Goal: Information Seeking & Learning: Learn about a topic

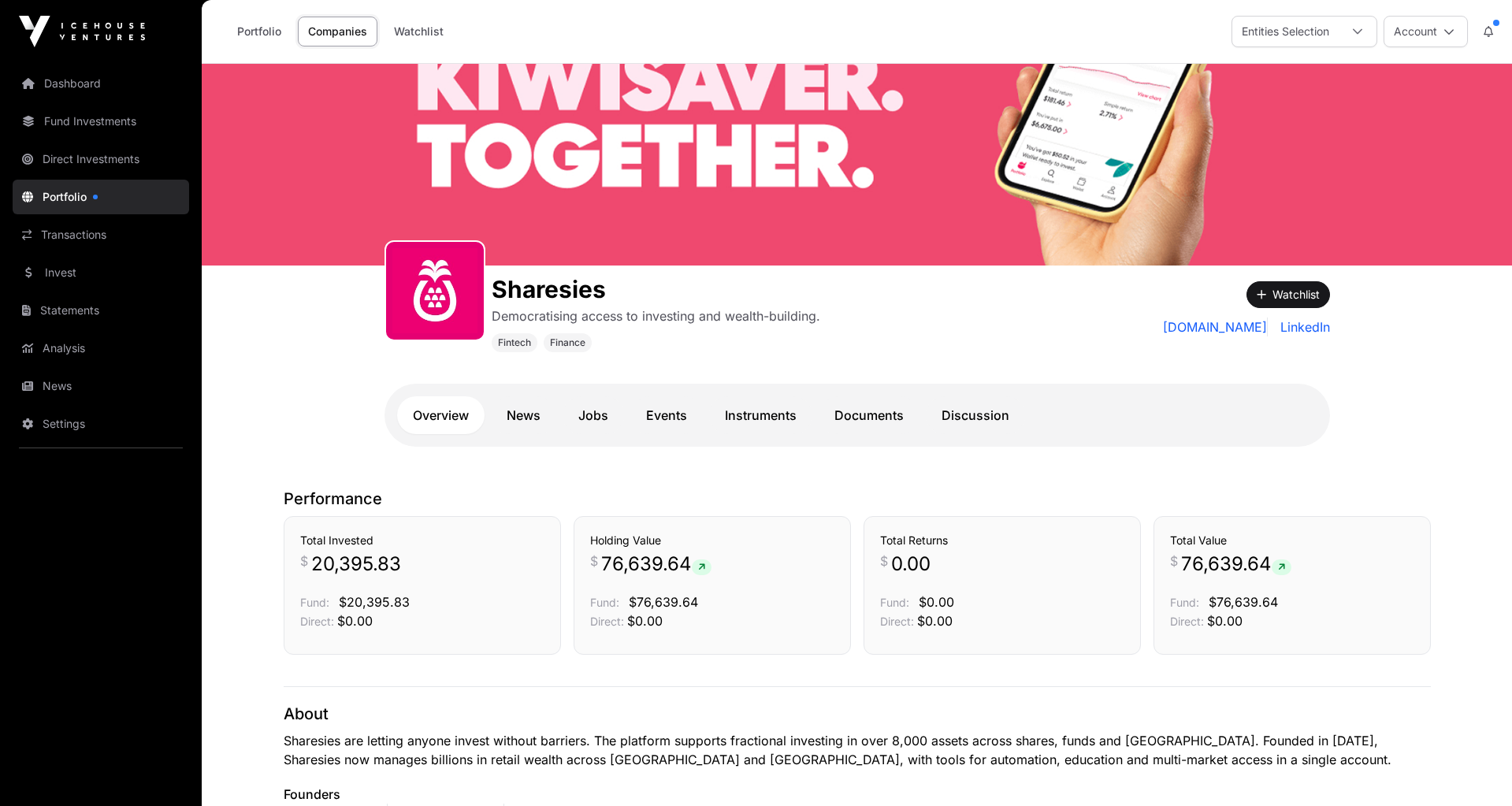
click at [860, 413] on link "Documents" at bounding box center [869, 415] width 101 height 38
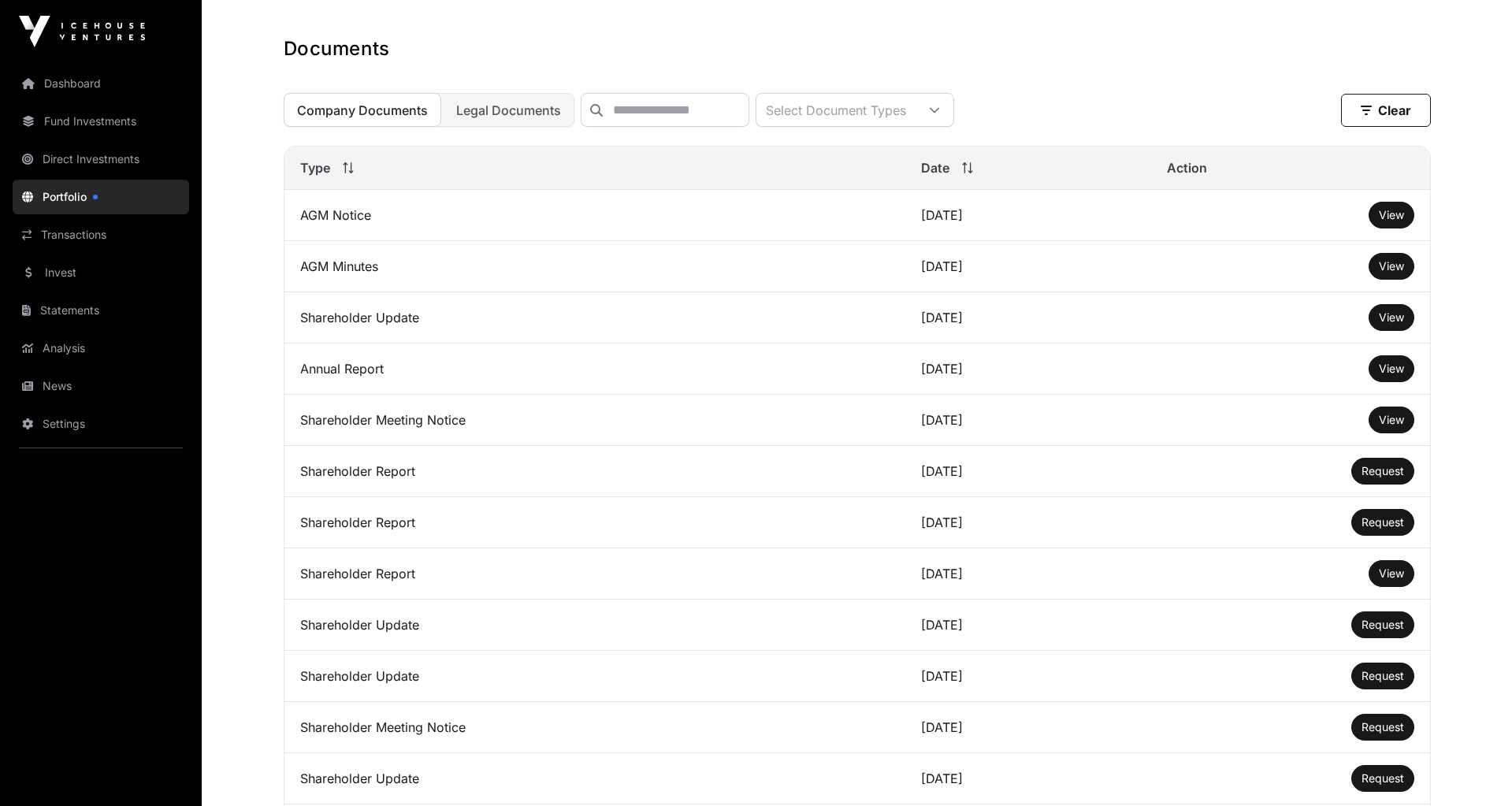
scroll to position [411, 0]
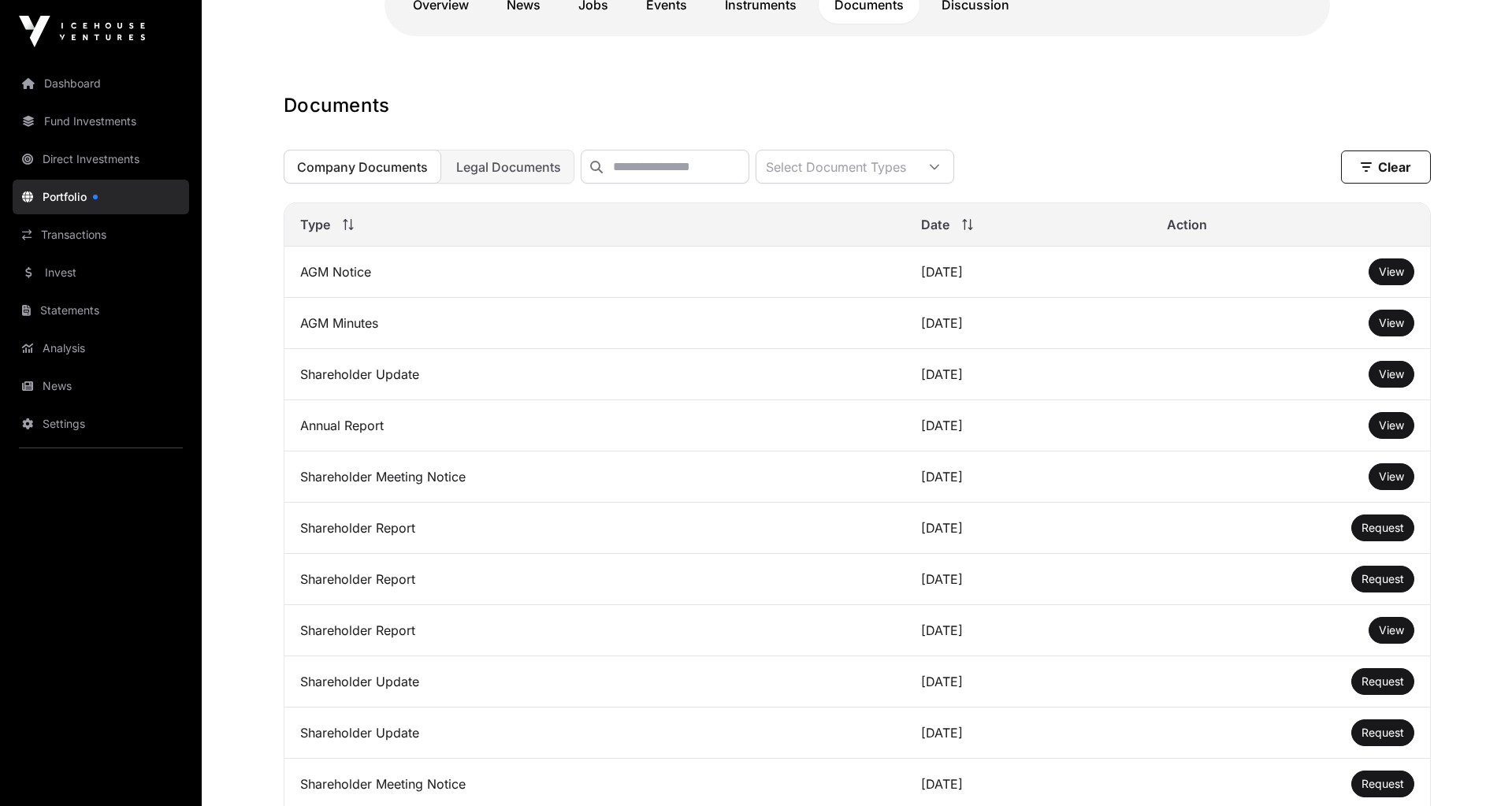
click at [61, 278] on link "Invest" at bounding box center [100, 272] width 176 height 34
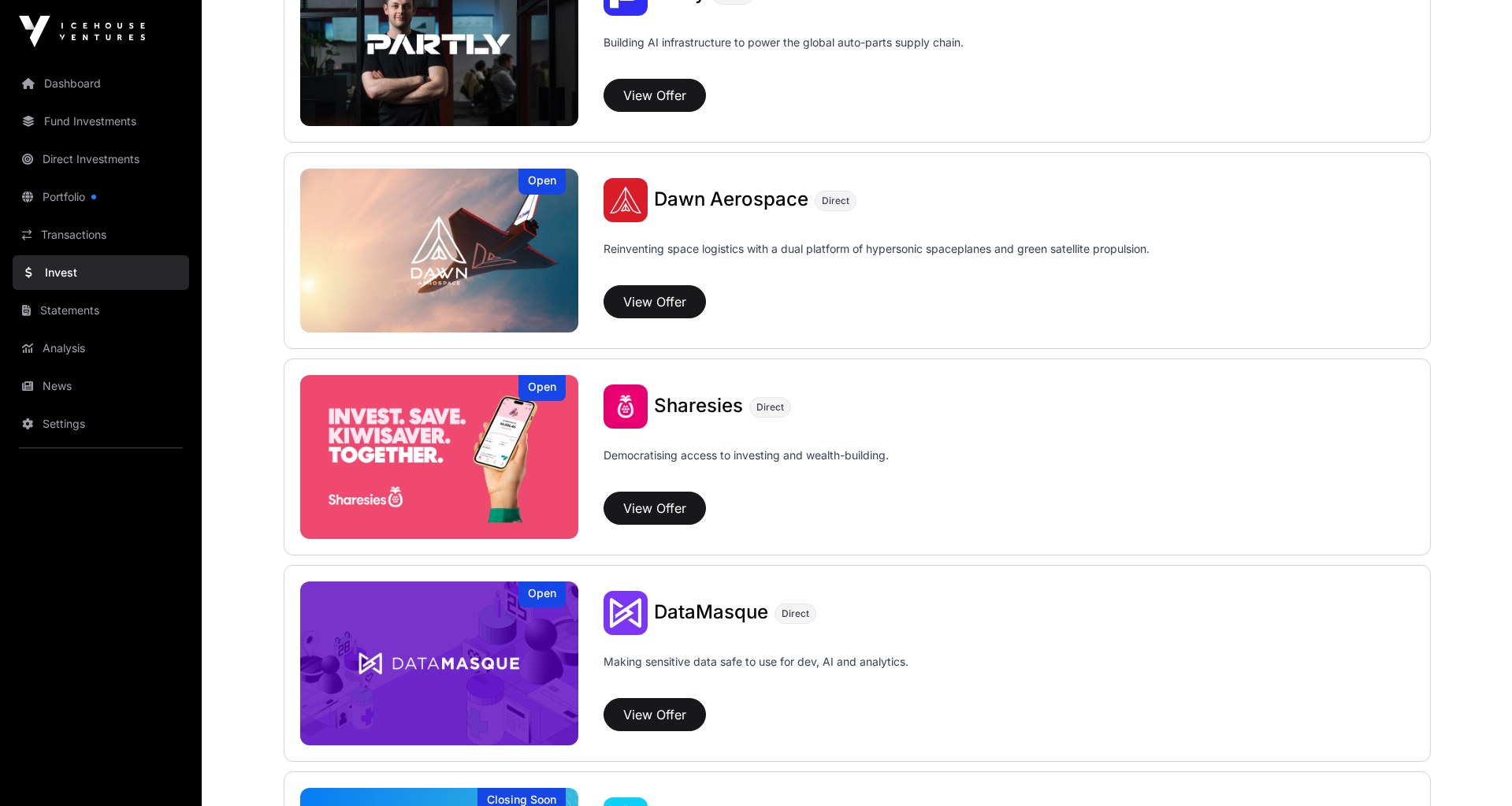
scroll to position [1689, 0]
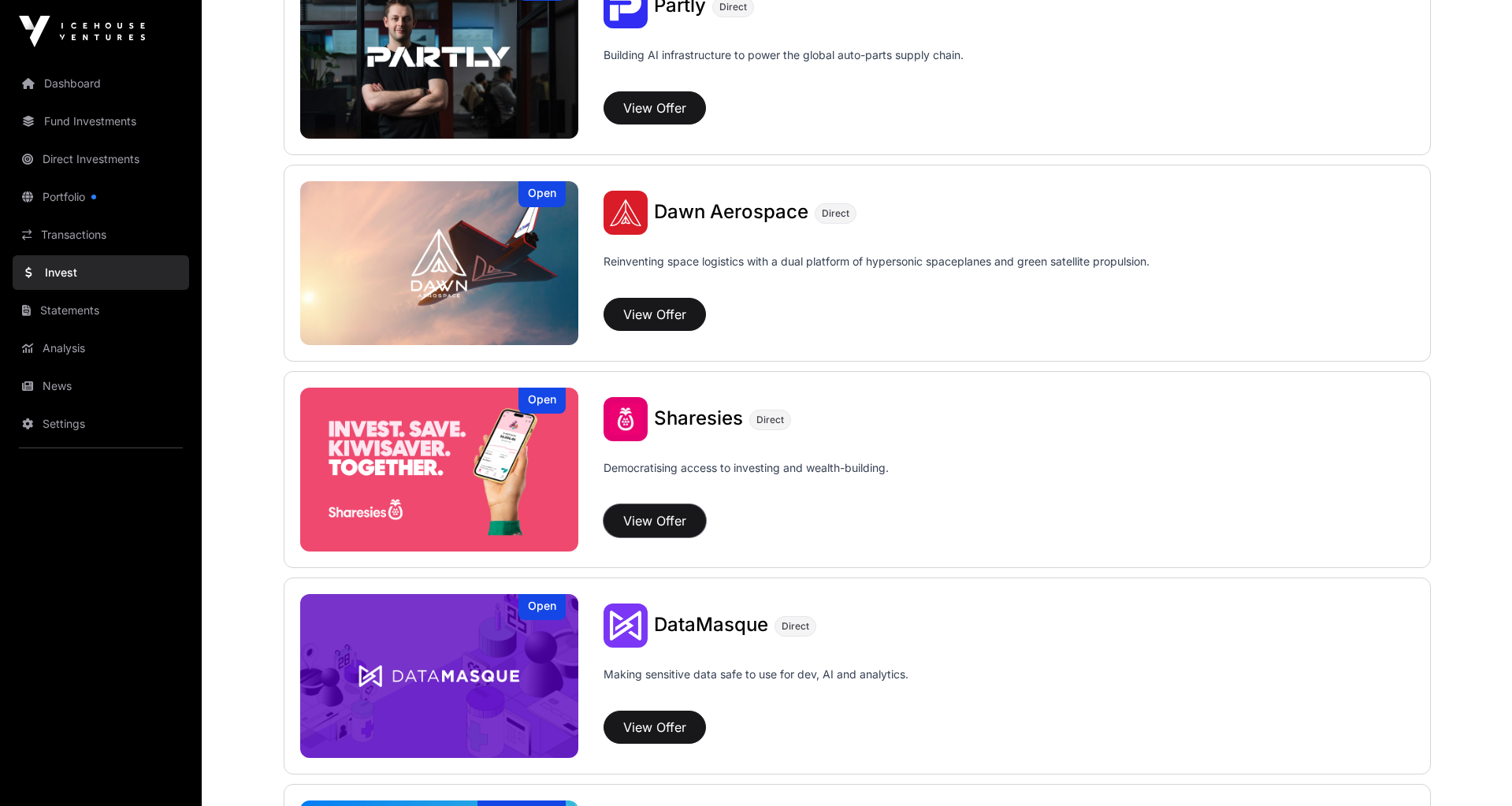
click at [682, 517] on button "View Offer" at bounding box center [654, 520] width 102 height 33
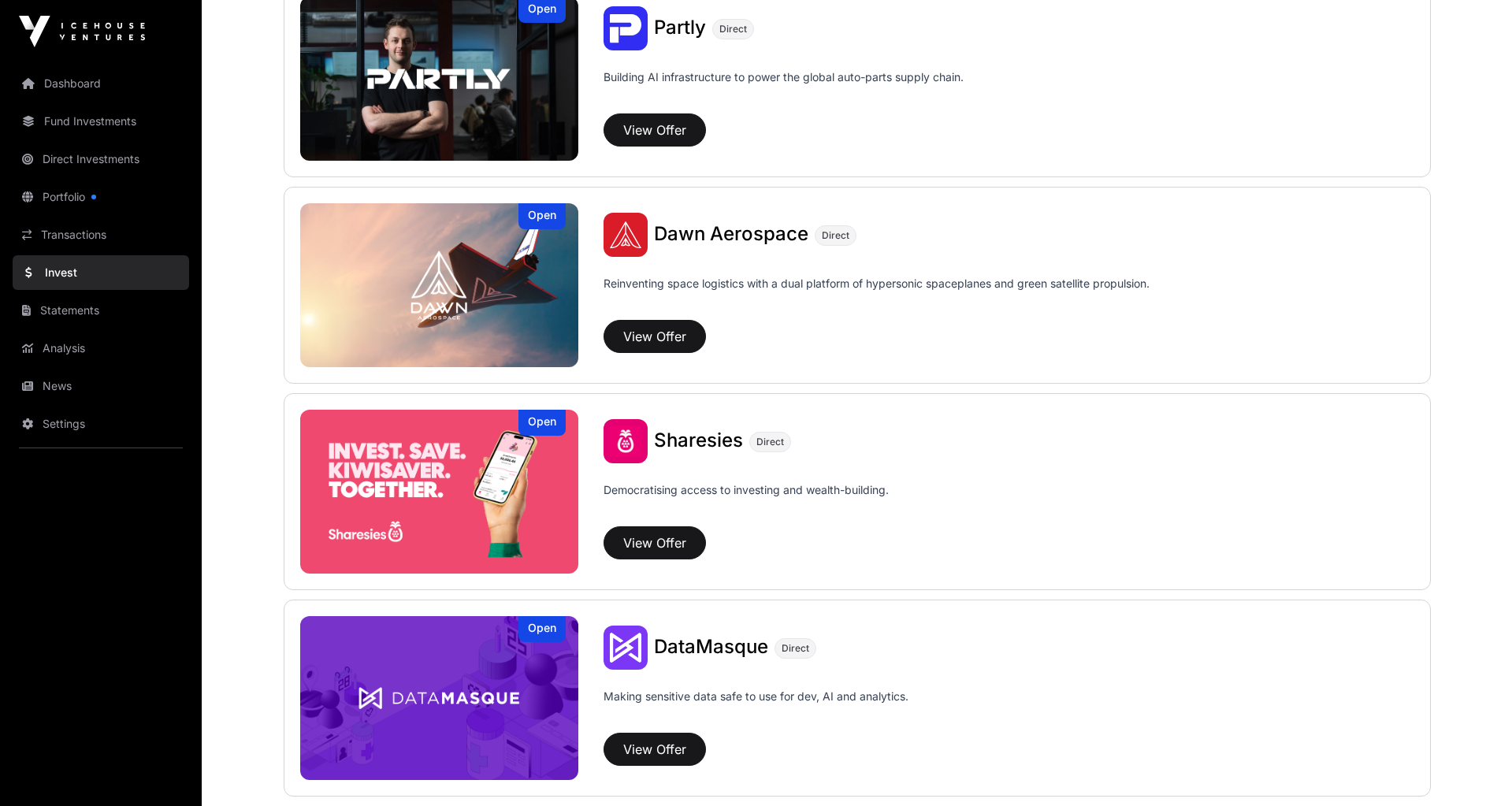
scroll to position [1662, 0]
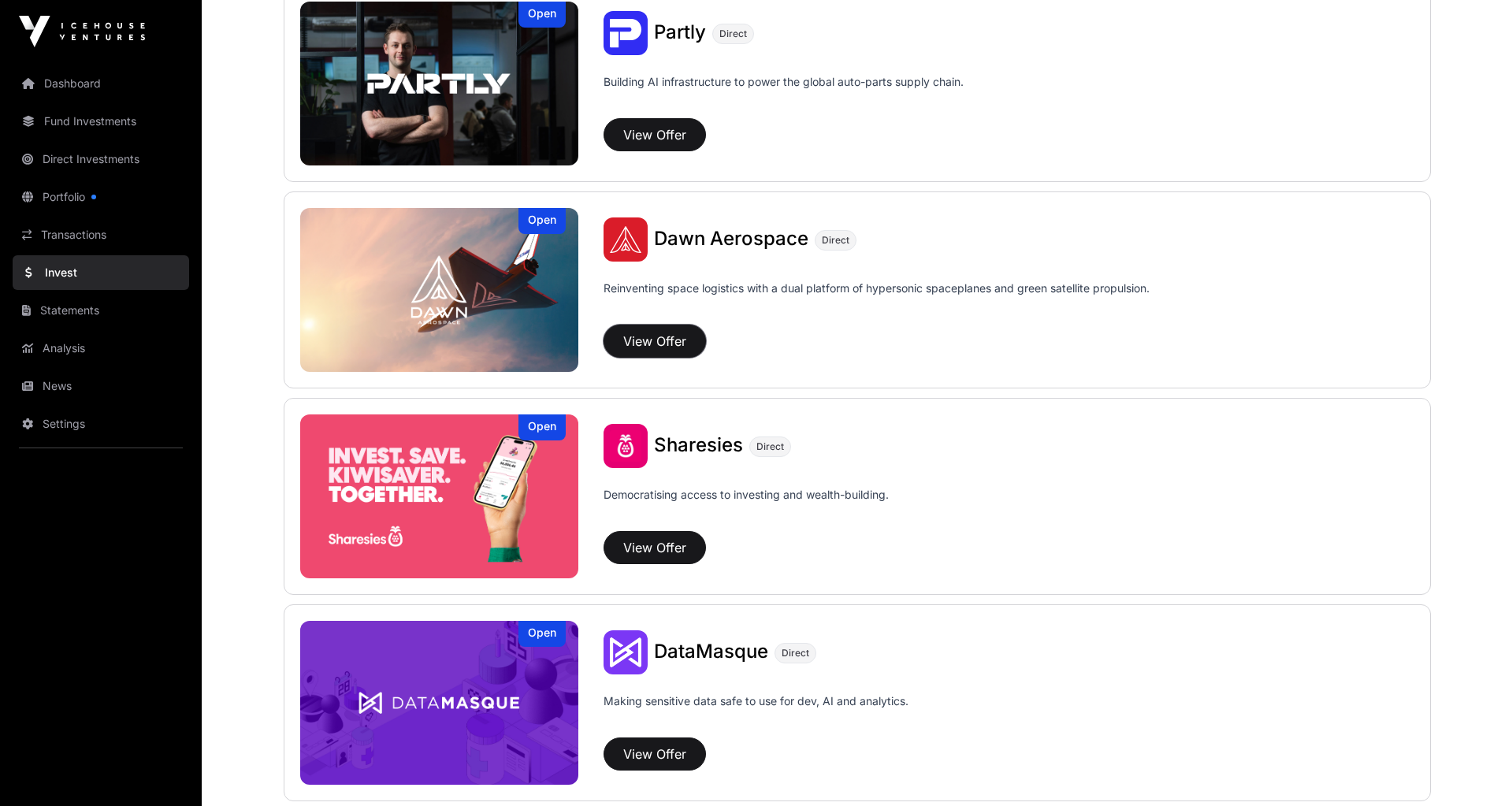
click at [627, 337] on button "View Offer" at bounding box center [654, 341] width 102 height 33
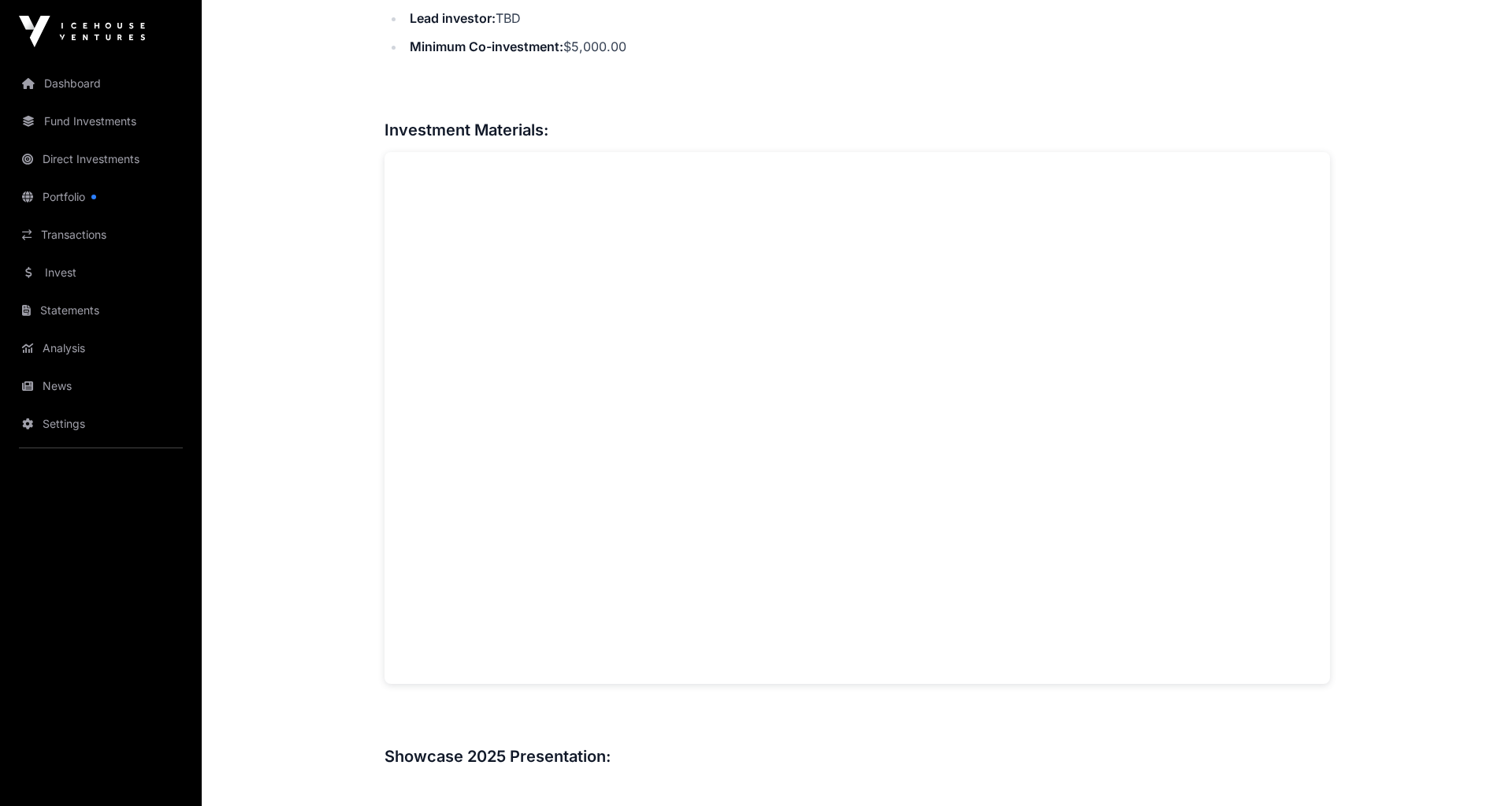
scroll to position [1166, 0]
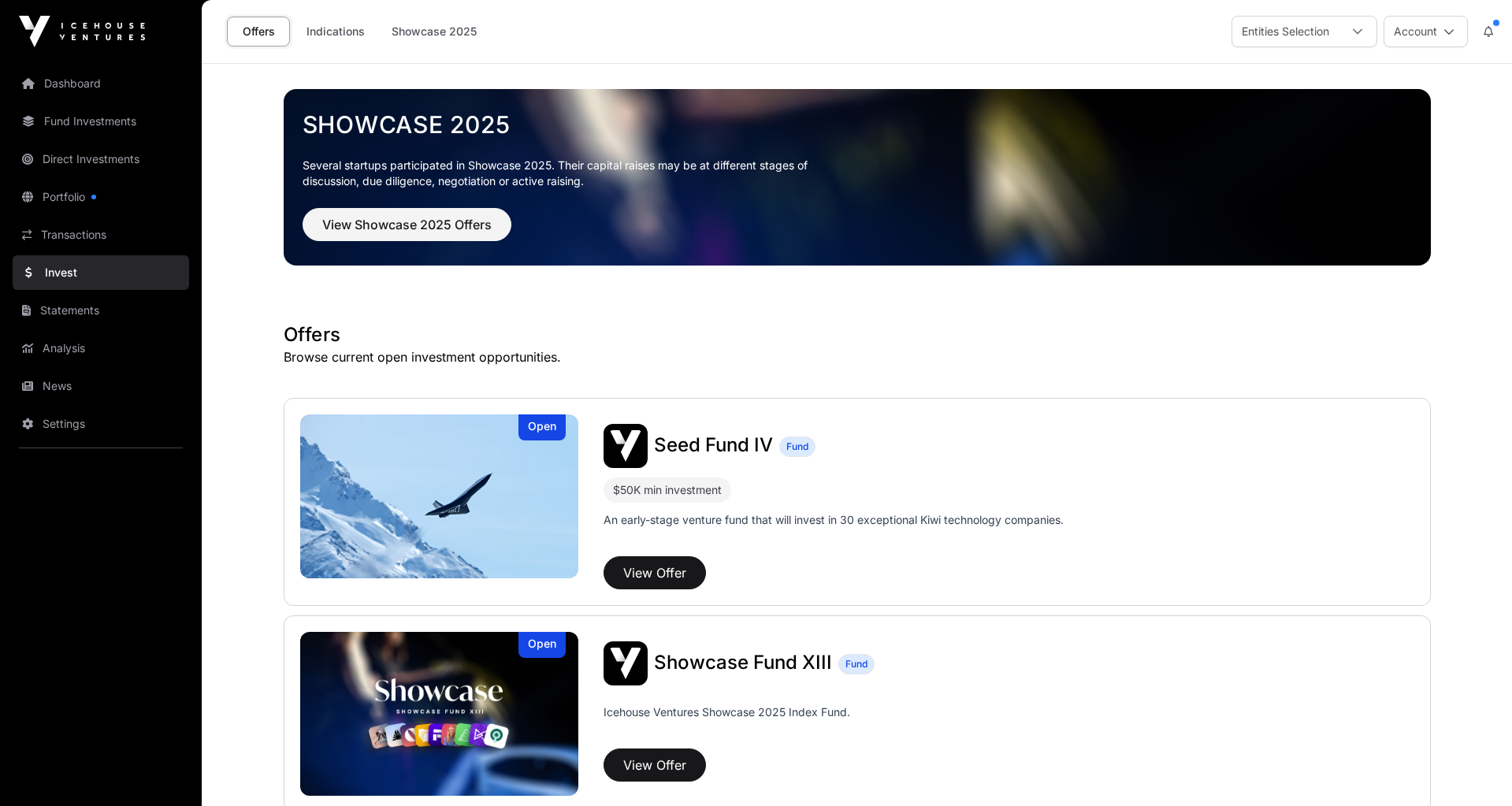
click at [37, 191] on link "Portfolio" at bounding box center [100, 197] width 176 height 34
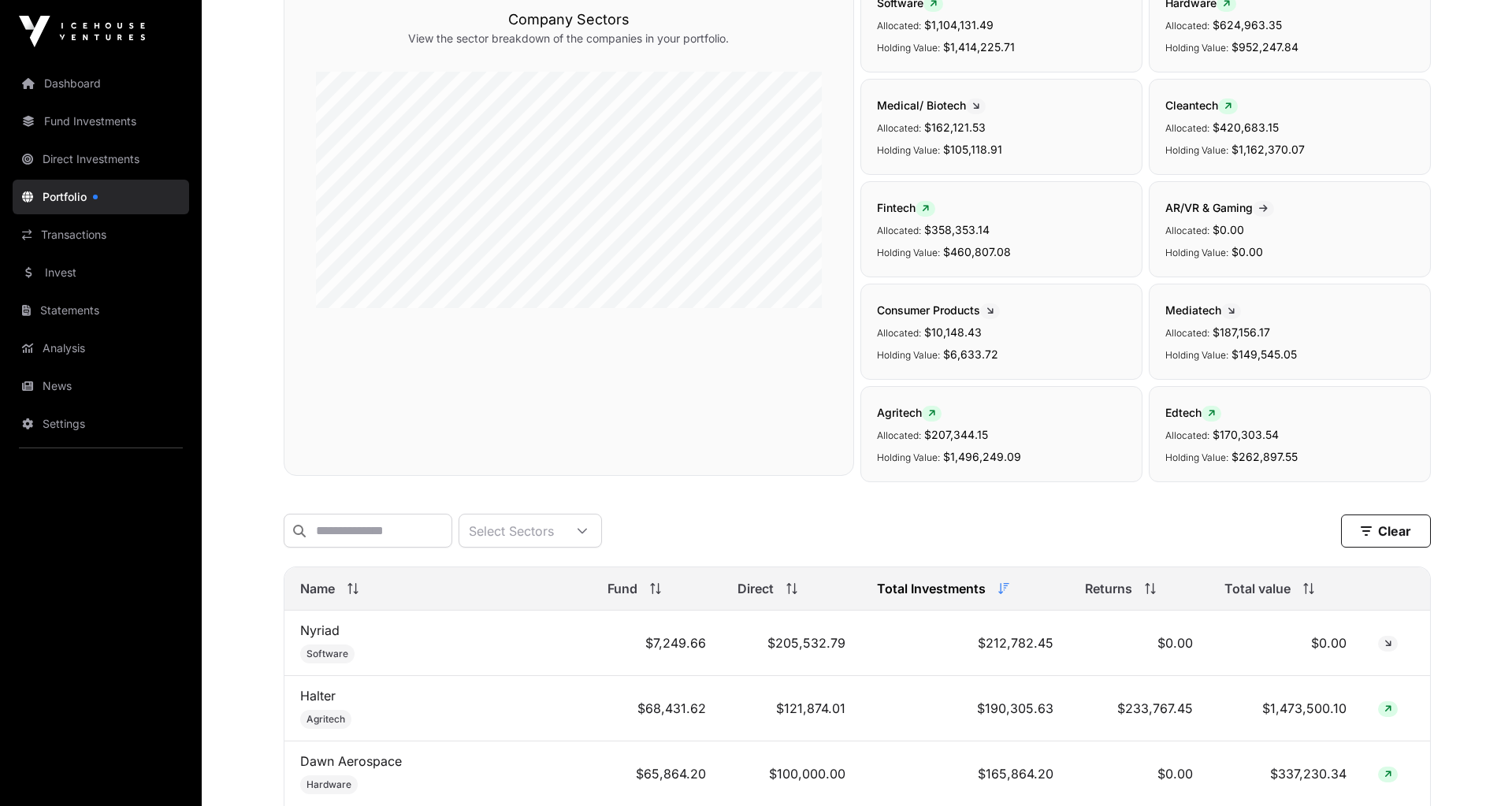
scroll to position [346, 0]
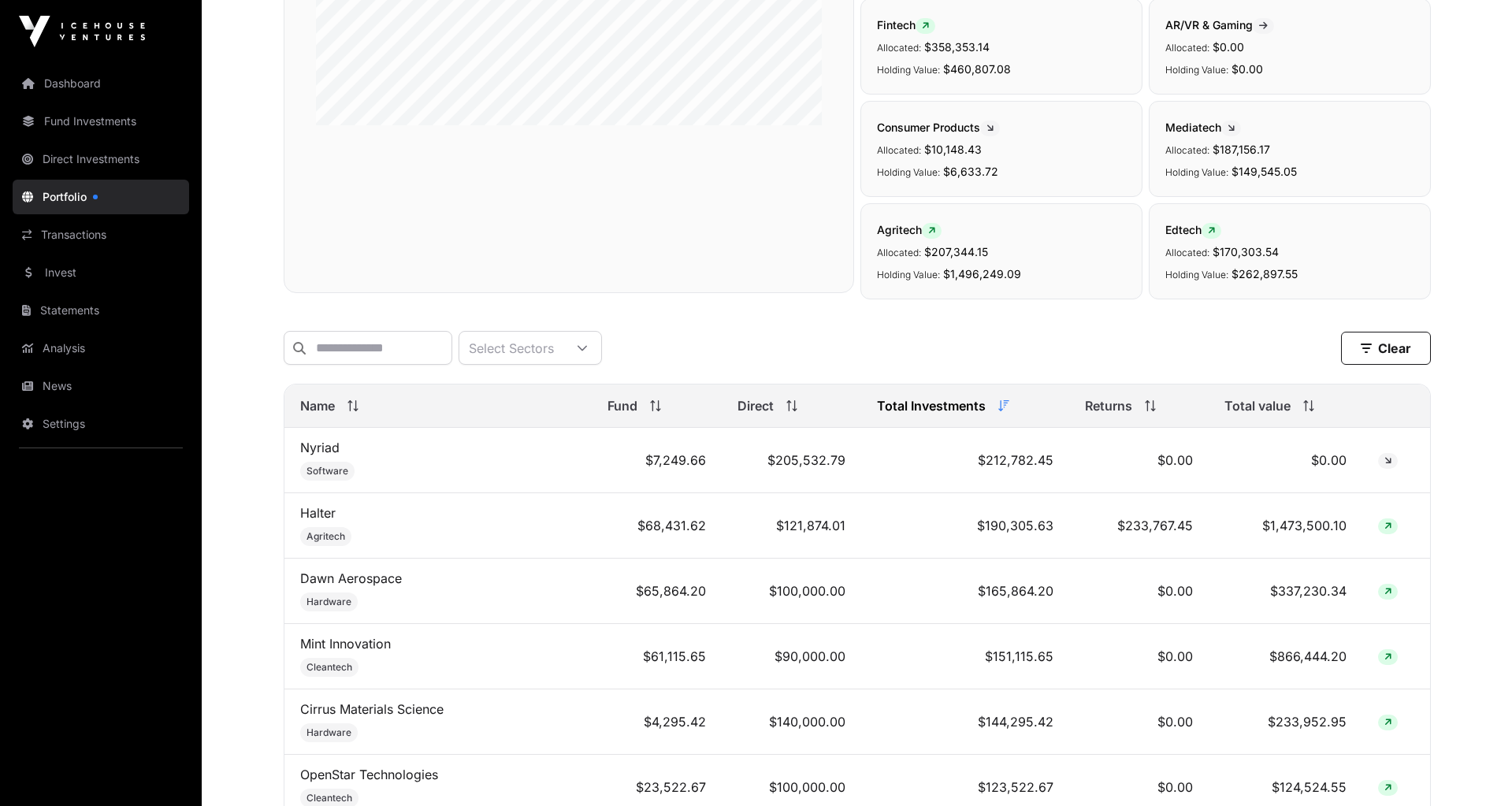
click at [329, 403] on span "Name" at bounding box center [317, 406] width 34 height 19
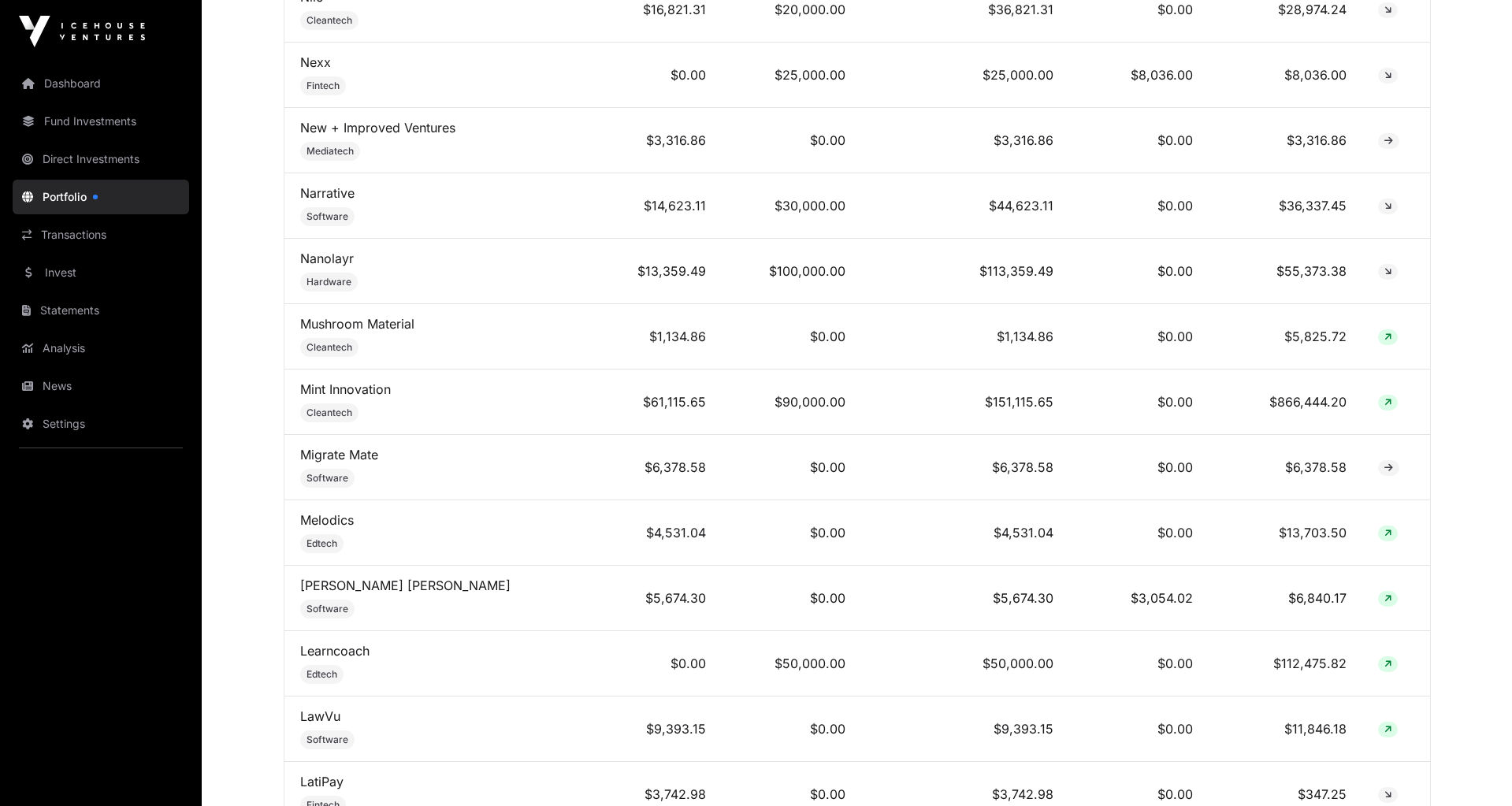
scroll to position [3931, 0]
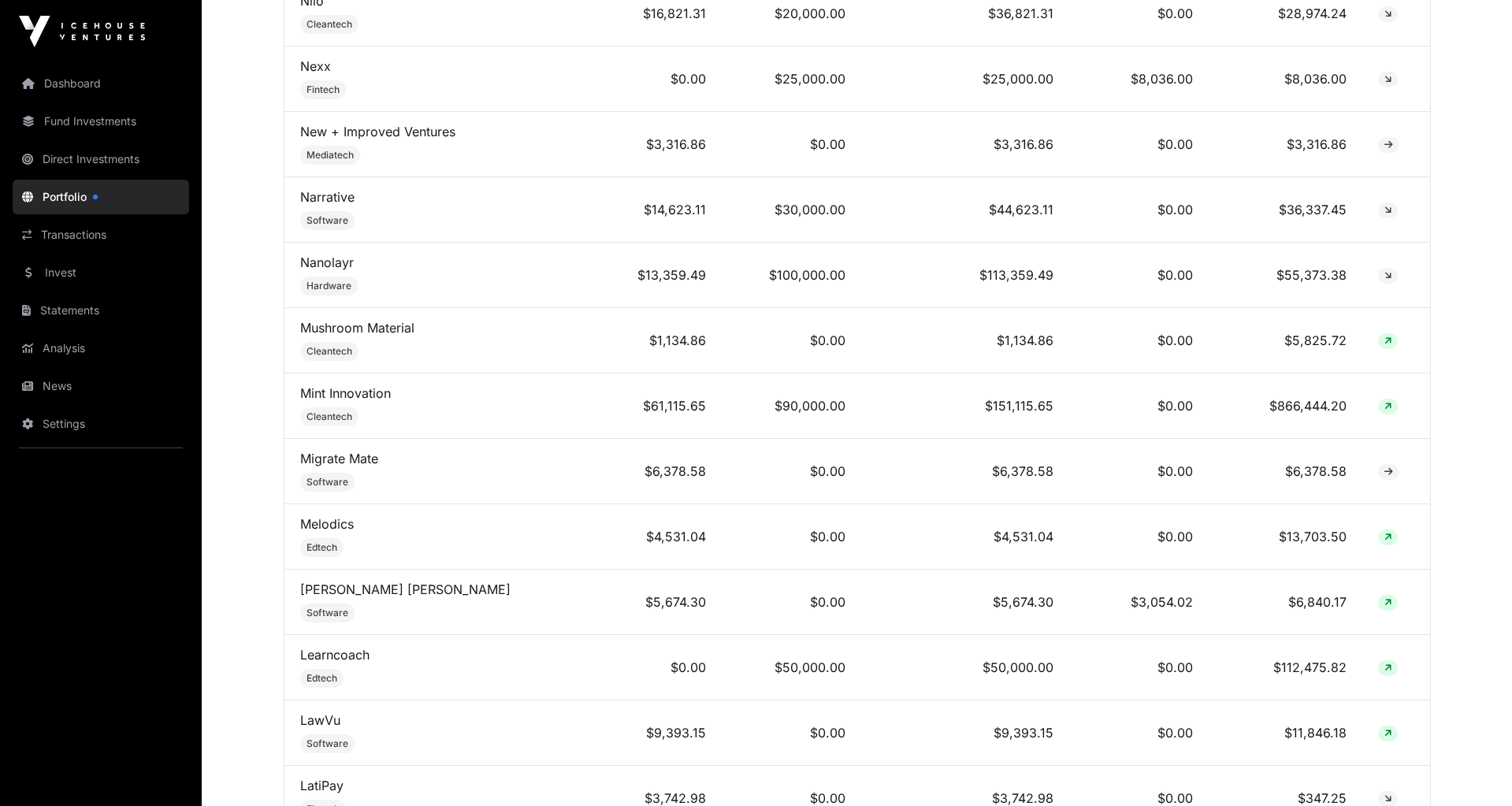
click at [337, 385] on link "Mint Innovation" at bounding box center [345, 393] width 91 height 16
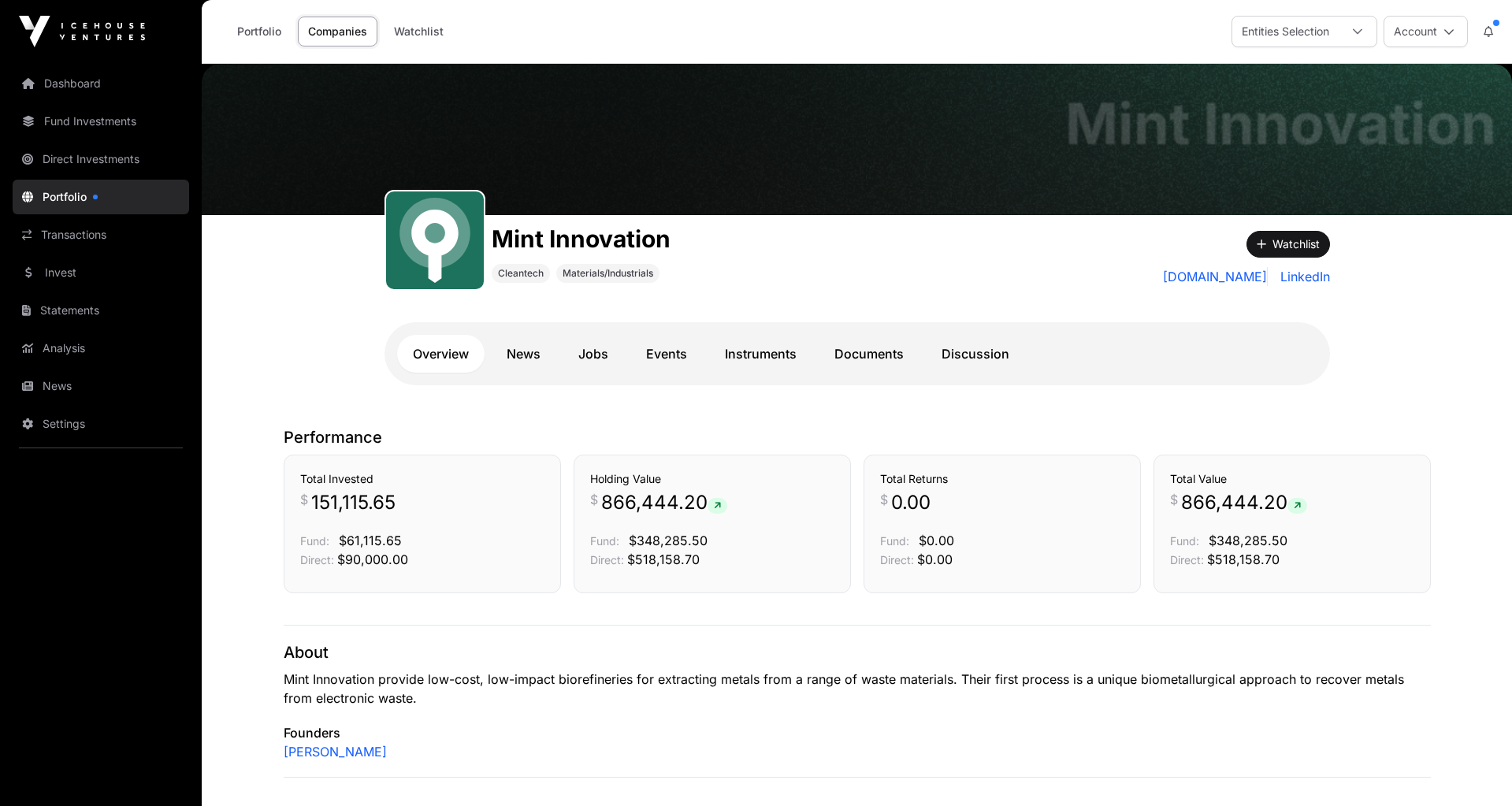
click at [890, 355] on link "Documents" at bounding box center [869, 353] width 101 height 38
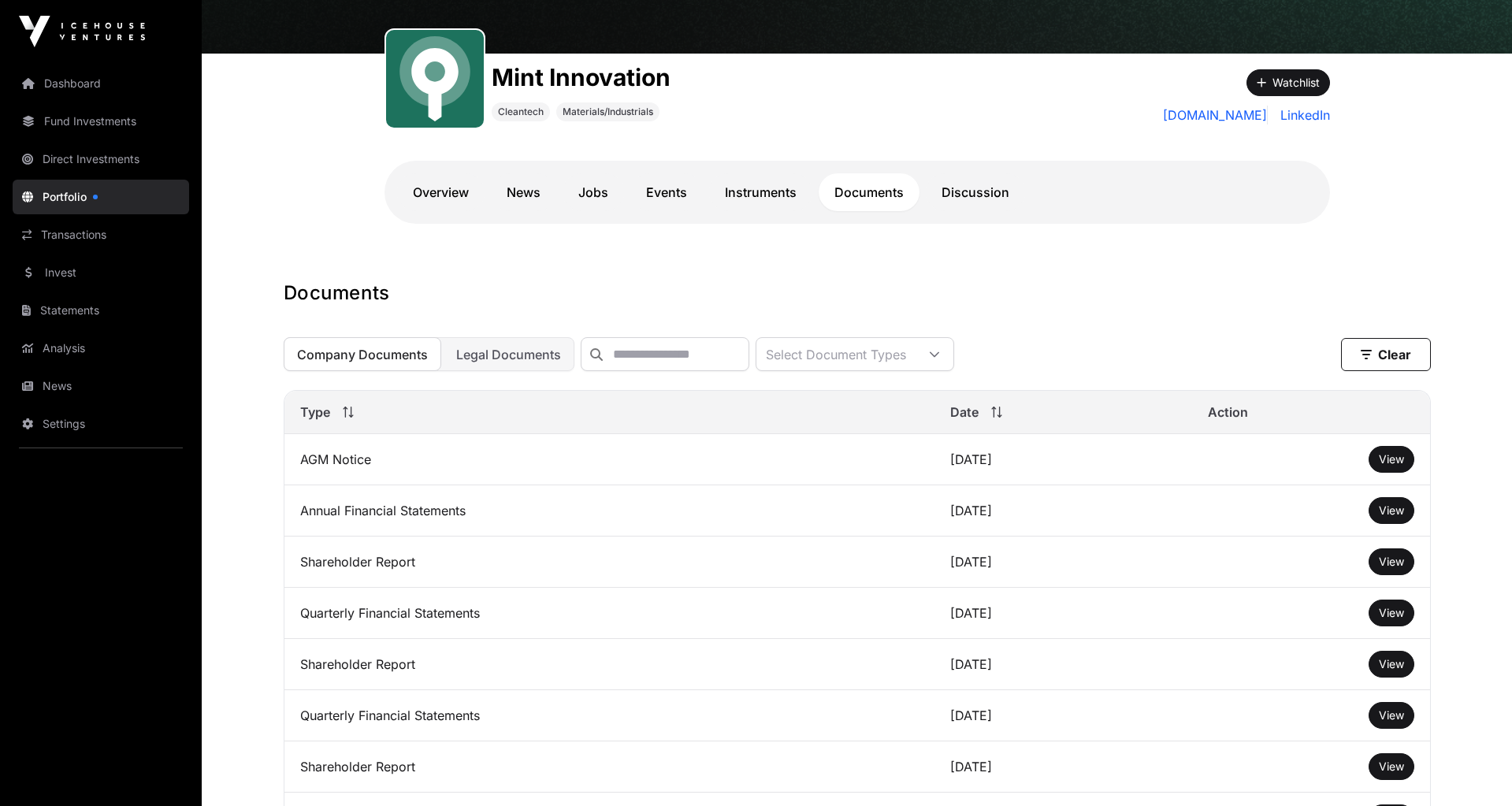
scroll to position [171, 0]
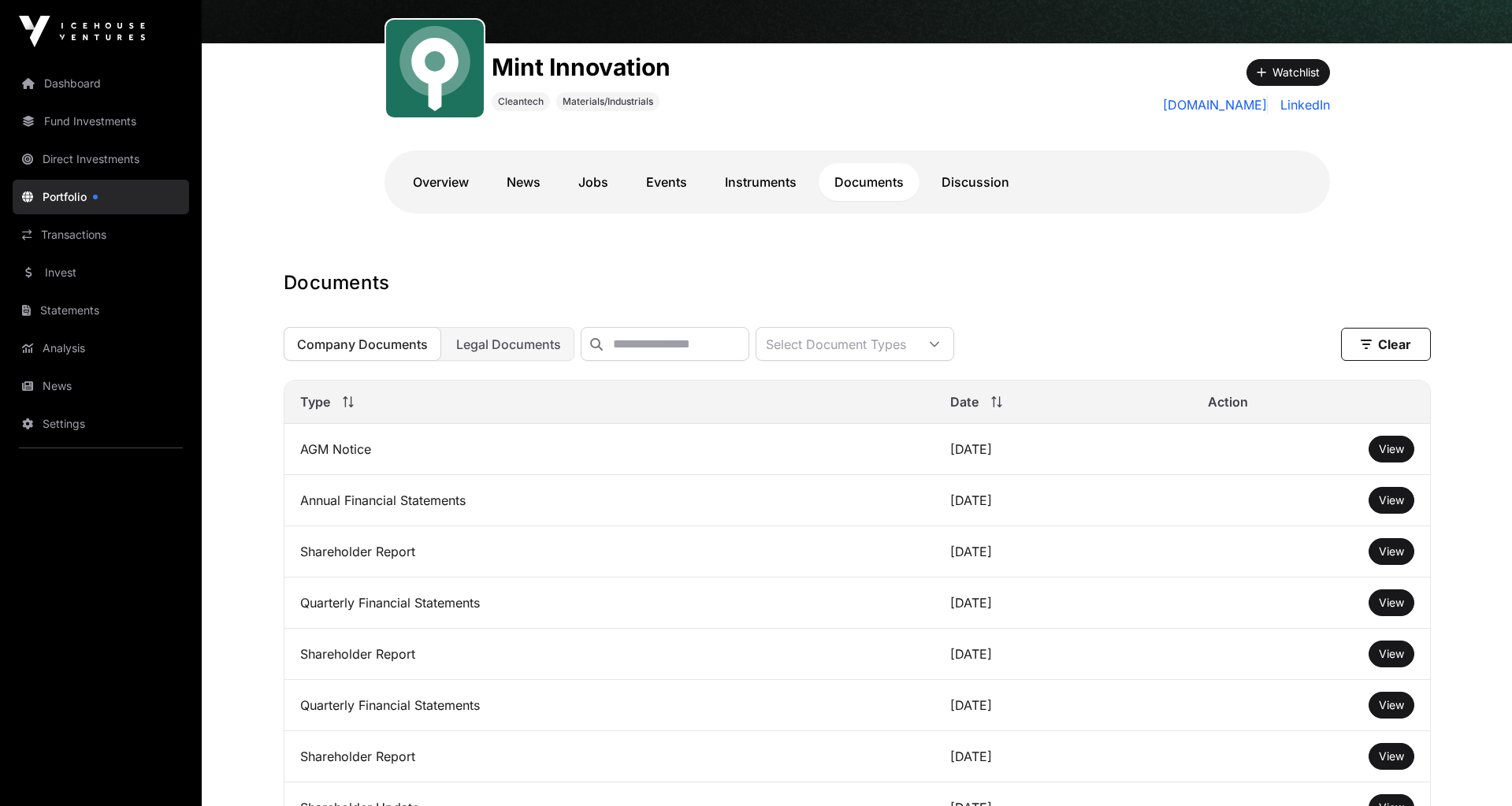
click at [1391, 554] on span "View" at bounding box center [1391, 551] width 25 height 13
click at [70, 86] on link "Dashboard" at bounding box center [100, 83] width 176 height 34
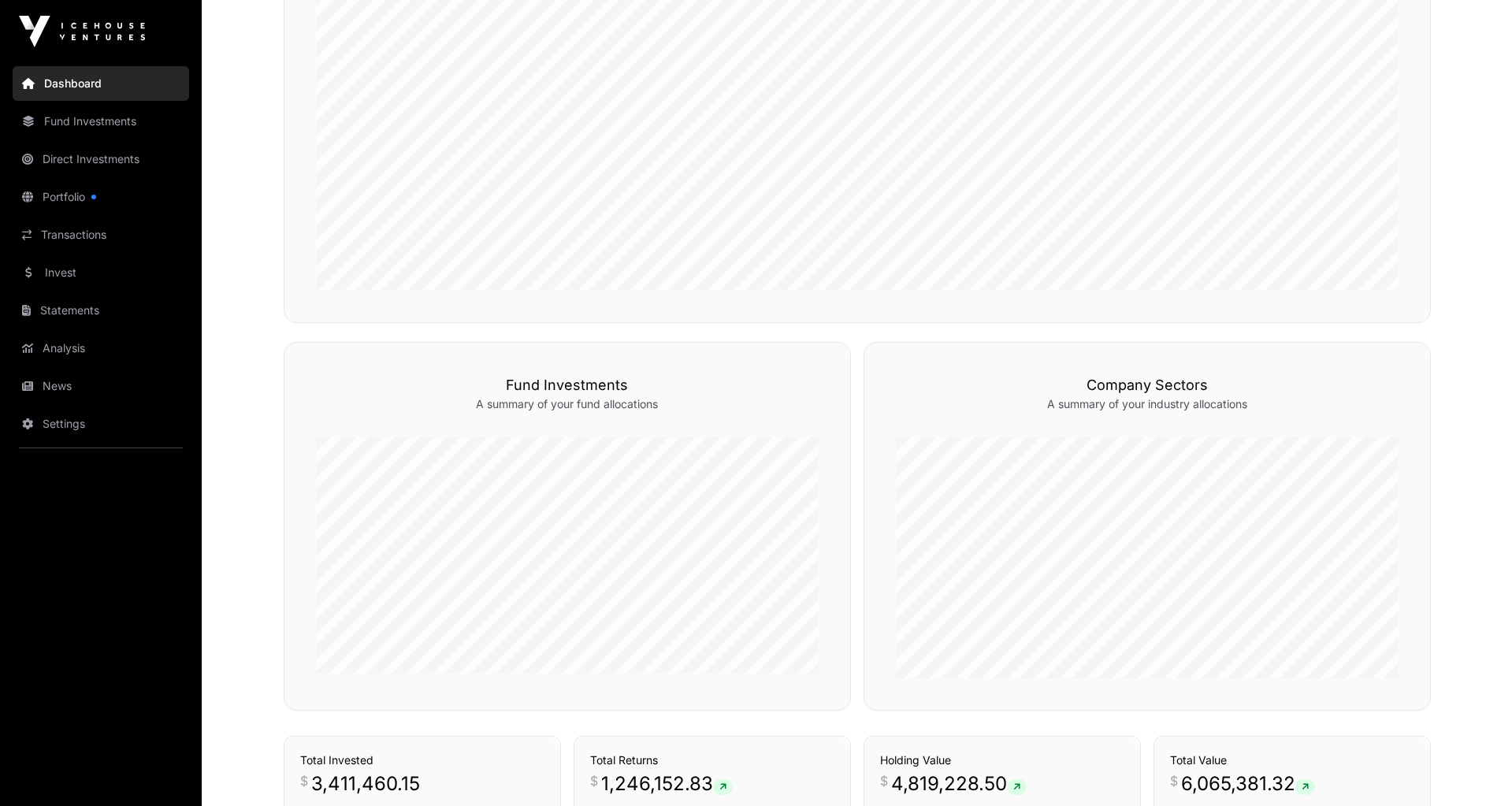
scroll to position [781, 0]
